Goal: Navigation & Orientation: Find specific page/section

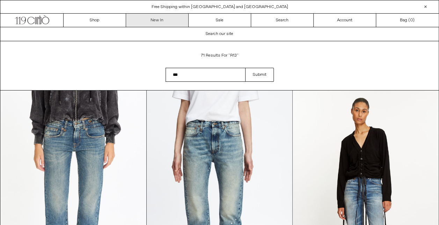
click at [163, 20] on link "New In" at bounding box center [157, 20] width 63 height 13
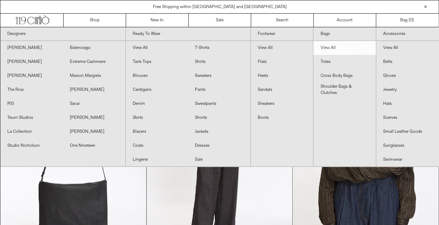
click at [329, 47] on link "View All" at bounding box center [345, 48] width 62 height 14
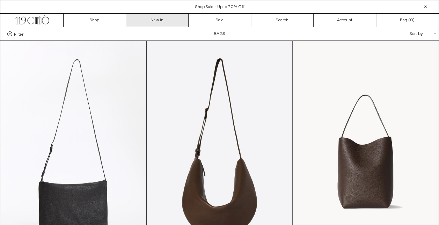
click at [155, 19] on link "New In" at bounding box center [157, 20] width 63 height 13
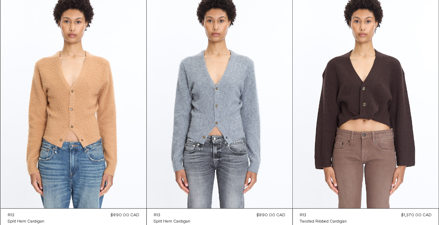
scroll to position [2682, 0]
